Goal: Information Seeking & Learning: Learn about a topic

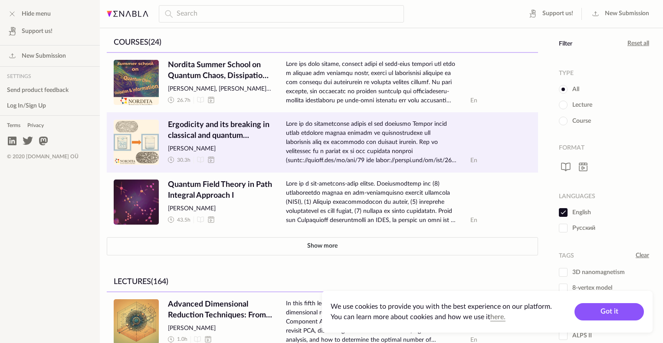
click at [196, 125] on span "Ergodicity and its breaking in classical and quantum systems" at bounding box center [220, 131] width 104 height 22
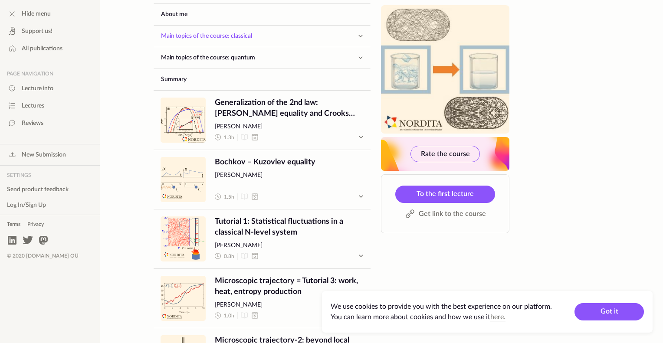
scroll to position [645, 0]
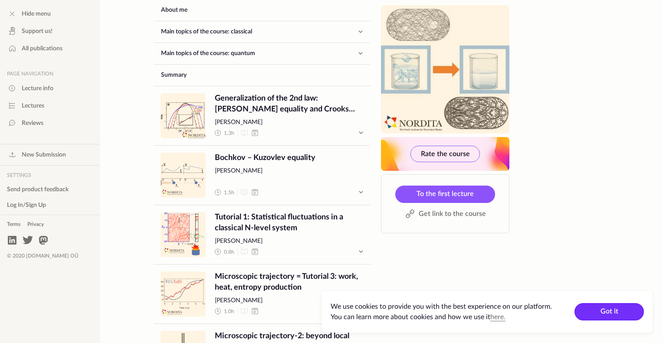
click at [601, 312] on button "Got it" at bounding box center [608, 311] width 69 height 17
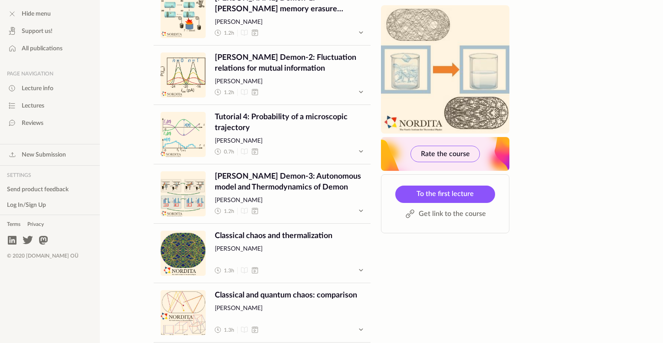
scroll to position [1242, 0]
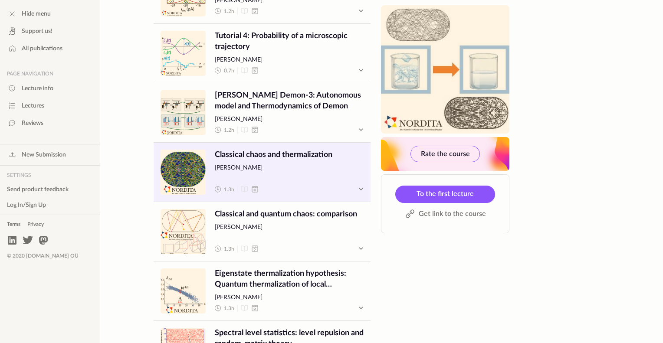
click at [283, 153] on span "Classical chaos and thermalization" at bounding box center [289, 155] width 149 height 11
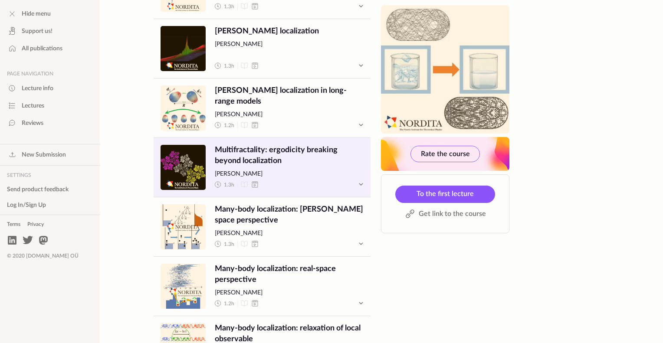
scroll to position [1754, 0]
